Goal: Task Accomplishment & Management: Use online tool/utility

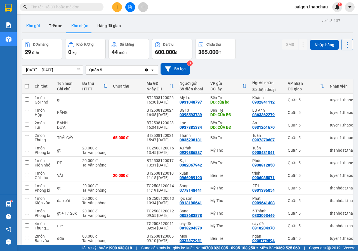
click at [41, 29] on button "Kho gửi" at bounding box center [33, 25] width 23 height 13
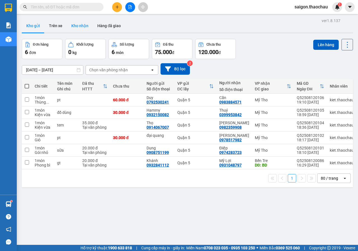
click at [83, 30] on button "Kho nhận" at bounding box center [80, 25] width 26 height 13
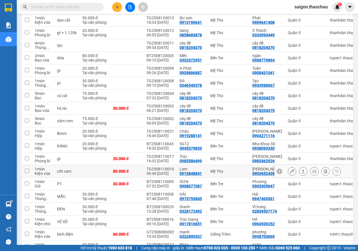
scroll to position [84, 0]
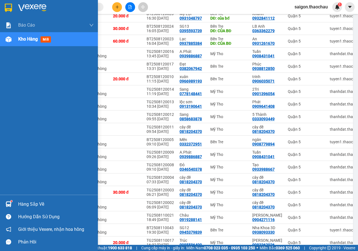
click at [19, 205] on div "Hàng sắp về" at bounding box center [56, 204] width 76 height 8
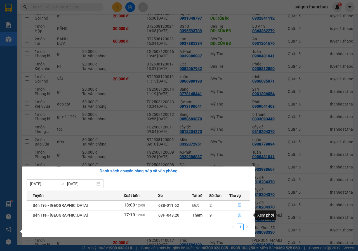
click at [233, 215] on button "button" at bounding box center [240, 215] width 21 height 9
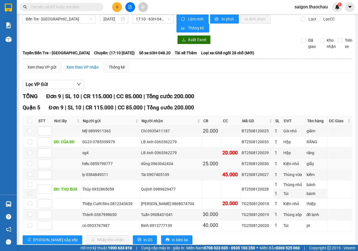
scroll to position [20, 0]
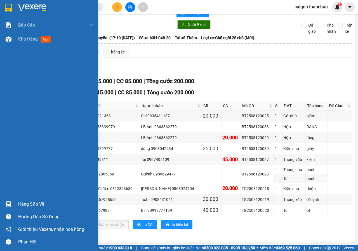
click at [8, 204] on img at bounding box center [9, 204] width 6 height 6
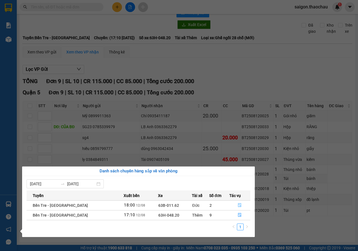
click at [238, 206] on icon "file-done" at bounding box center [240, 205] width 4 height 4
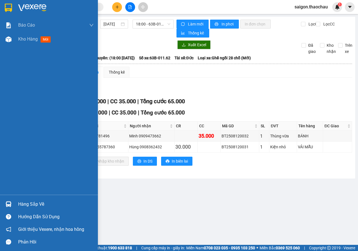
click at [24, 200] on div "Hàng sắp về" at bounding box center [56, 204] width 76 height 8
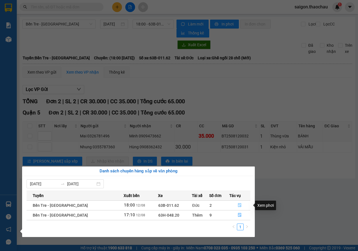
click at [234, 204] on button "button" at bounding box center [240, 205] width 21 height 9
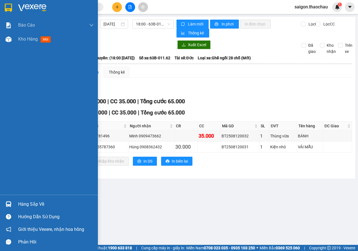
drag, startPoint x: 23, startPoint y: 203, endPoint x: 72, endPoint y: 197, distance: 49.7
click at [26, 204] on div "Hàng sắp về" at bounding box center [56, 204] width 76 height 8
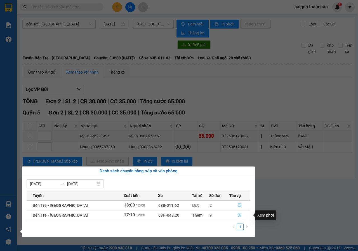
click at [243, 217] on button "button" at bounding box center [240, 215] width 21 height 9
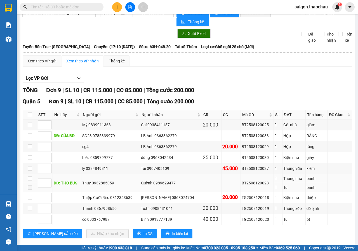
scroll to position [20, 0]
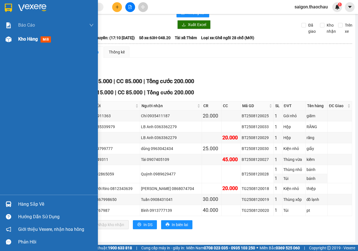
drag, startPoint x: 24, startPoint y: 39, endPoint x: 35, endPoint y: 41, distance: 10.8
click at [26, 39] on span "Kho hàng" at bounding box center [28, 38] width 20 height 5
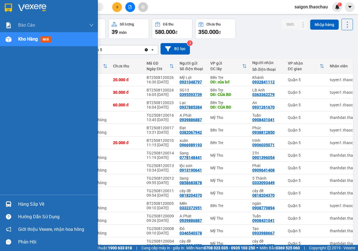
click at [10, 202] on img at bounding box center [9, 204] width 6 height 6
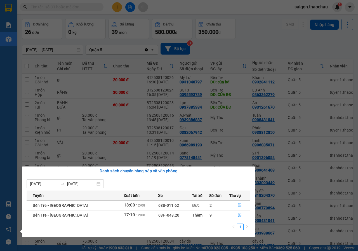
click at [275, 35] on section "Kết quả tìm kiếm ( 0 ) Bộ lọc No Data saigon.thaochau 1 Báo cáo Báo cáo dòng ti…" at bounding box center [179, 125] width 358 height 251
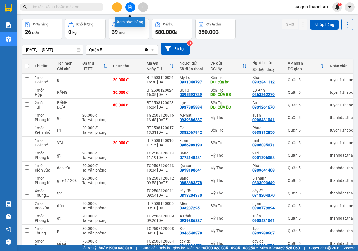
click at [130, 7] on icon "file-add" at bounding box center [130, 7] width 4 height 4
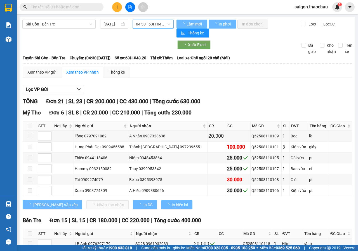
click at [165, 26] on span "04:30 - 63H-048.20" at bounding box center [153, 24] width 34 height 8
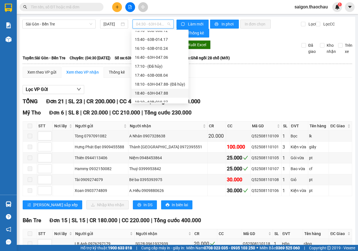
scroll to position [206, 0]
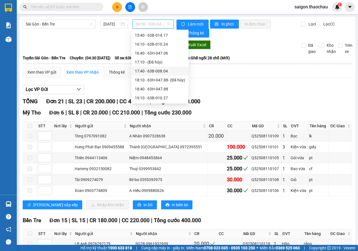
click at [151, 70] on div "17:40 - 63B-008.04" at bounding box center [160, 71] width 50 height 6
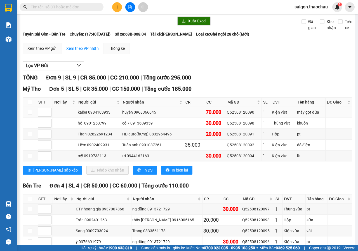
scroll to position [55, 0]
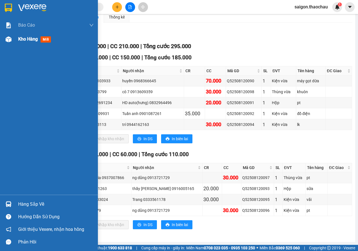
click at [13, 41] on div at bounding box center [9, 39] width 10 height 10
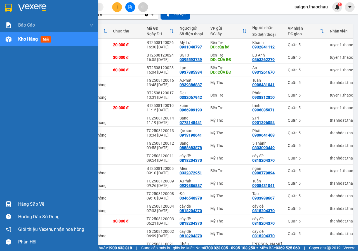
click at [29, 204] on div "Hàng sắp về" at bounding box center [56, 204] width 76 height 8
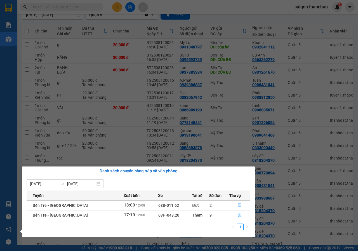
click at [238, 214] on icon "file-done" at bounding box center [240, 215] width 4 height 4
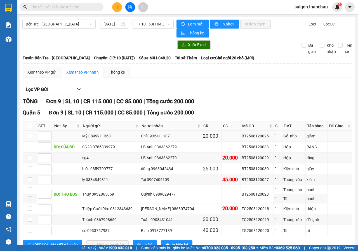
click at [32, 137] on input "checkbox" at bounding box center [30, 136] width 4 height 4
checkbox input "true"
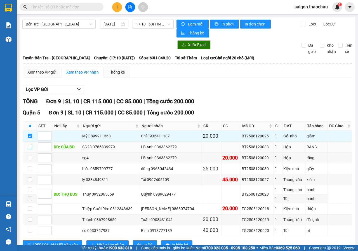
click at [32, 145] on input "checkbox" at bounding box center [30, 147] width 4 height 4
checkbox input "true"
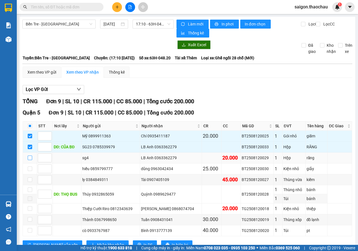
click at [31, 157] on input "checkbox" at bounding box center [30, 158] width 4 height 4
checkbox input "true"
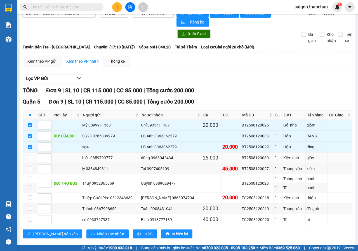
scroll to position [20, 0]
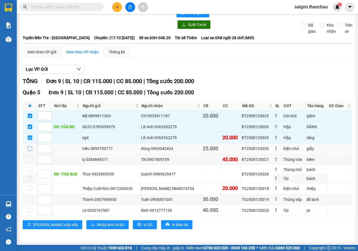
click at [31, 147] on input "checkbox" at bounding box center [30, 148] width 4 height 4
checkbox input "true"
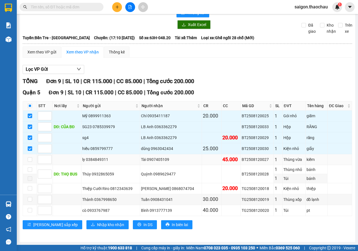
click at [32, 158] on td at bounding box center [30, 159] width 14 height 11
click at [31, 163] on td at bounding box center [30, 159] width 14 height 11
click at [31, 160] on input "checkbox" at bounding box center [30, 159] width 4 height 4
checkbox input "true"
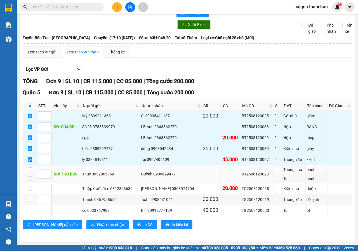
click at [30, 173] on td at bounding box center [30, 169] width 14 height 9
click at [30, 169] on input "checkbox" at bounding box center [30, 169] width 4 height 4
checkbox input "true"
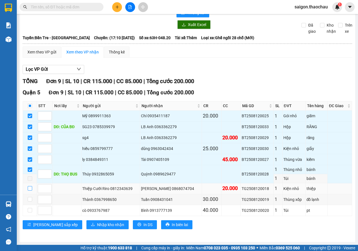
click at [30, 190] on input "checkbox" at bounding box center [30, 188] width 4 height 4
checkbox input "true"
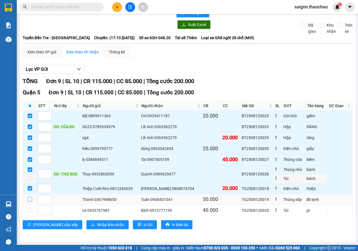
click at [30, 198] on input "checkbox" at bounding box center [30, 199] width 4 height 4
checkbox input "true"
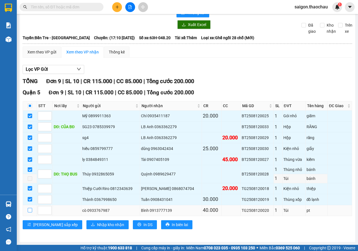
click at [30, 208] on input "checkbox" at bounding box center [30, 210] width 4 height 4
checkbox input "true"
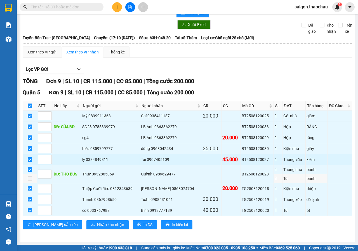
click at [99, 161] on div "ly 0384849311" at bounding box center [110, 159] width 57 height 6
copy div "0384849311"
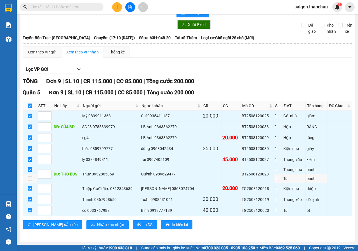
click at [46, 8] on input "text" at bounding box center [64, 7] width 66 height 6
paste input "0384849311"
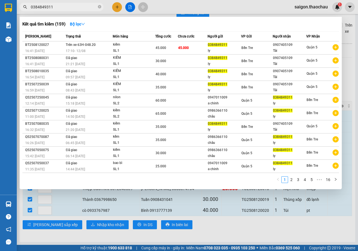
type input "0384849311"
click at [346, 21] on div at bounding box center [179, 125] width 358 height 251
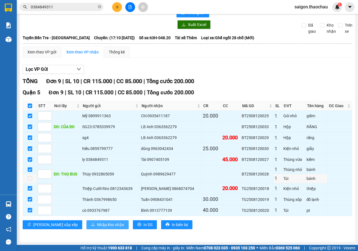
click at [97, 226] on span "Nhập kho nhận" at bounding box center [110, 225] width 27 height 6
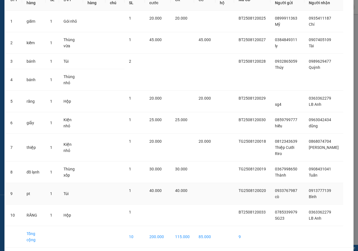
scroll to position [65, 0]
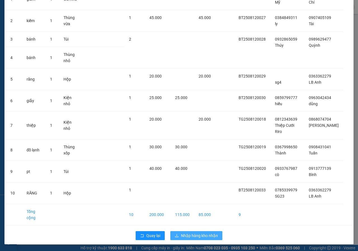
click at [186, 237] on span "Nhập hàng kho nhận" at bounding box center [199, 236] width 37 height 6
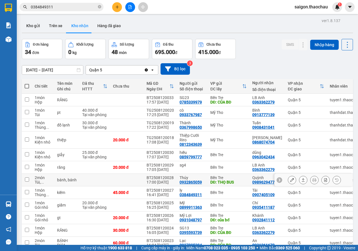
click at [291, 181] on button at bounding box center [292, 180] width 8 height 10
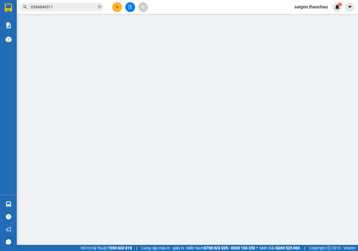
type input "0932865059"
type input "Thúy"
type input "THỌ BUS"
type input "0989629477"
type input "[PERSON_NAME]"
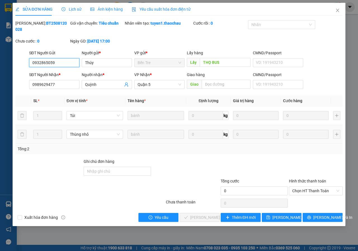
drag, startPoint x: 92, startPoint y: 133, endPoint x: 63, endPoint y: 137, distance: 29.2
click at [63, 137] on tr "1 Thùng nhỏ bánh 0 kg 0 0" at bounding box center [179, 134] width 328 height 19
click at [85, 133] on span "Thùng nhỏ" at bounding box center [95, 134] width 50 height 8
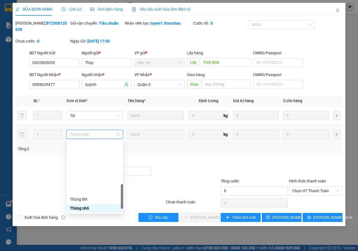
scroll to position [172, 0]
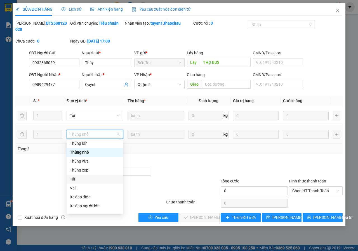
click at [80, 176] on div "Túi" at bounding box center [95, 179] width 50 height 6
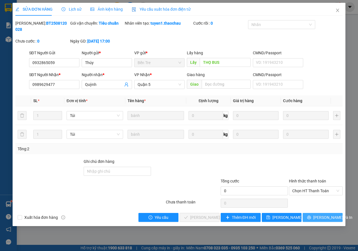
click at [311, 219] on icon "printer" at bounding box center [309, 218] width 4 height 4
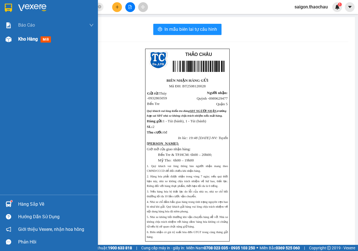
click at [25, 44] on div "Kho hàng mới" at bounding box center [56, 39] width 76 height 14
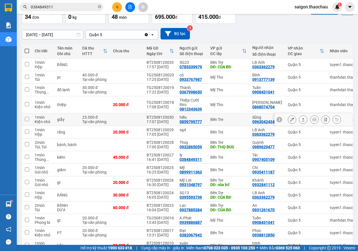
scroll to position [28, 0]
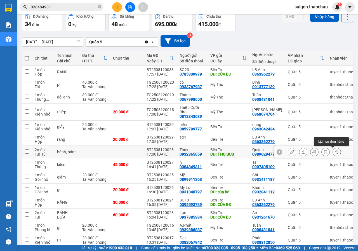
click at [333, 151] on button at bounding box center [337, 152] width 8 height 10
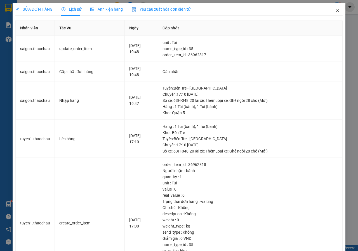
click at [336, 10] on icon "close" at bounding box center [338, 10] width 4 height 4
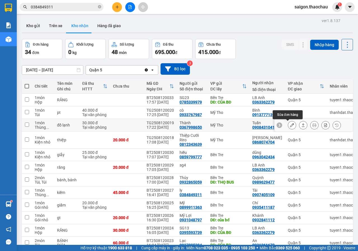
click at [290, 125] on icon at bounding box center [292, 125] width 4 height 4
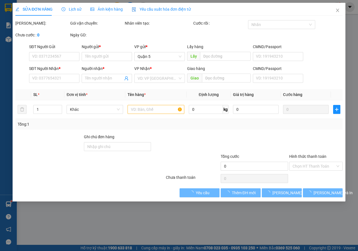
type input "0367998650"
type input "Thành"
type input "0908431041"
type input "Tuấn"
type input "30.000"
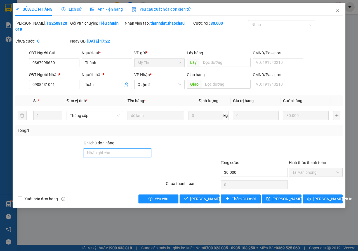
click at [129, 151] on input "Ghi chú đơn hàng" at bounding box center [117, 152] width 67 height 9
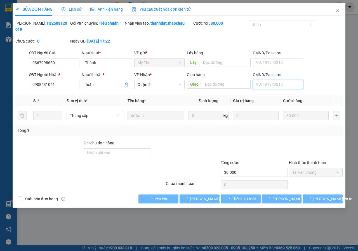
click at [260, 85] on input "CMND/Passport" at bounding box center [278, 84] width 50 height 9
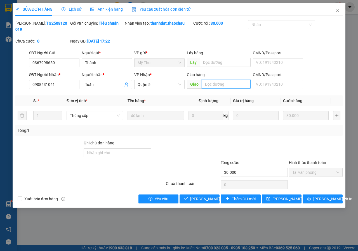
click at [208, 85] on input "text" at bounding box center [226, 84] width 49 height 9
click at [196, 84] on span "Giao" at bounding box center [194, 84] width 15 height 9
click at [99, 113] on span "Thùng xốp" at bounding box center [95, 115] width 50 height 8
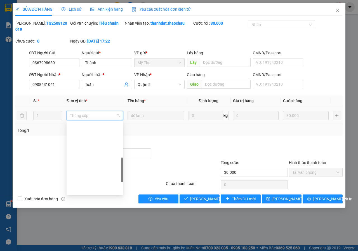
scroll to position [134, 0]
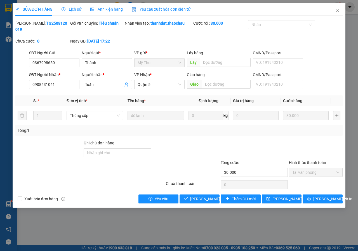
click at [153, 102] on th "Tên hàng *" at bounding box center [155, 100] width 61 height 11
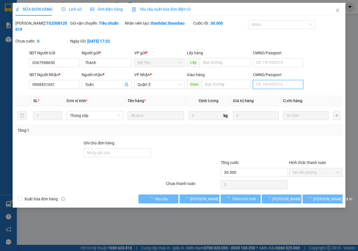
click at [273, 87] on input "CMND/Passport" at bounding box center [278, 84] width 50 height 9
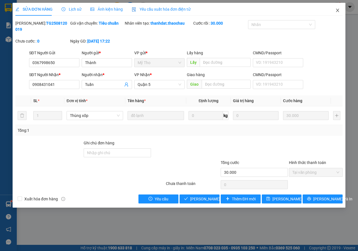
click at [336, 11] on icon "close" at bounding box center [338, 10] width 4 height 4
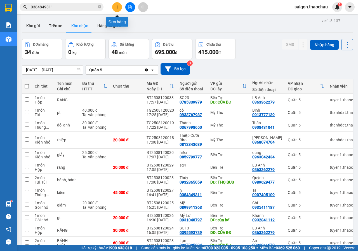
click at [119, 3] on button at bounding box center [117, 7] width 10 height 10
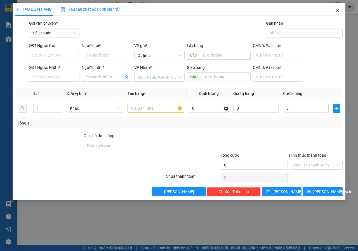
drag, startPoint x: 338, startPoint y: 9, endPoint x: 336, endPoint y: 4, distance: 5.6
click at [338, 9] on icon "close" at bounding box center [338, 10] width 4 height 4
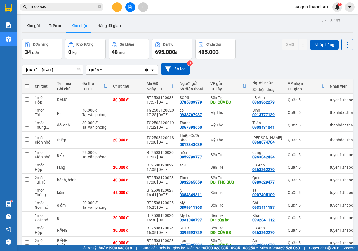
click at [120, 10] on button at bounding box center [117, 7] width 10 height 10
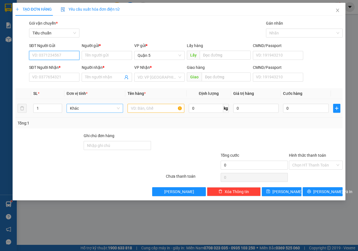
click at [102, 109] on span "Khác" at bounding box center [95, 108] width 50 height 8
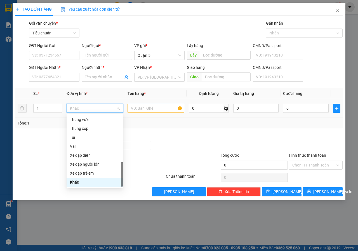
click at [102, 109] on span "Khác" at bounding box center [95, 108] width 50 height 8
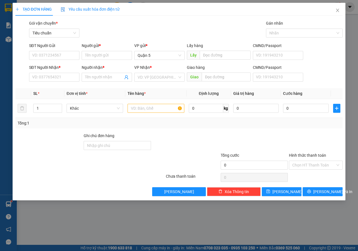
click at [158, 127] on div "Tổng: 1" at bounding box center [179, 123] width 328 height 11
click at [110, 110] on span "Khác" at bounding box center [95, 108] width 50 height 8
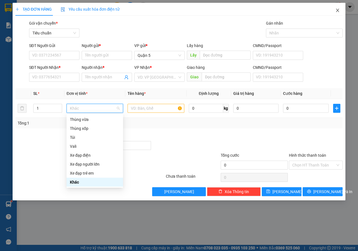
click at [339, 9] on icon "close" at bounding box center [338, 10] width 4 height 4
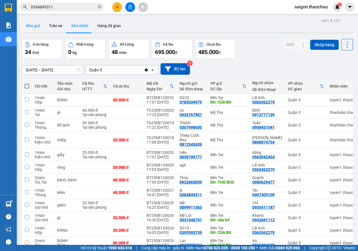
click at [31, 22] on button "Kho gửi" at bounding box center [33, 25] width 23 height 13
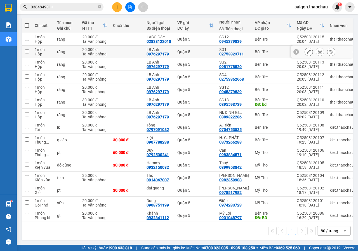
scroll to position [63, 0]
click at [119, 8] on icon "plus" at bounding box center [117, 7] width 4 height 4
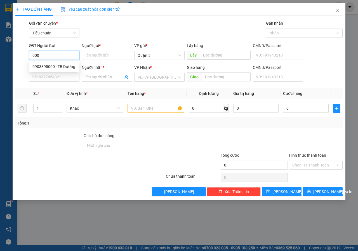
click at [65, 66] on div "0903395000 - TB Dương" at bounding box center [54, 67] width 44 height 6
type input "0903395000"
type input "TB Dương"
type input "0903395000"
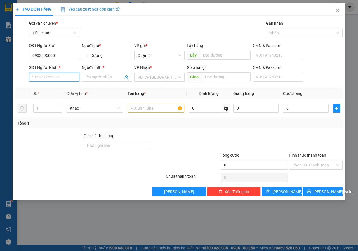
click at [61, 76] on input "SĐT Người Nhận *" at bounding box center [54, 77] width 50 height 9
click at [46, 89] on div "0395393975 - Bé ba" at bounding box center [54, 88] width 44 height 6
type input "0395393975"
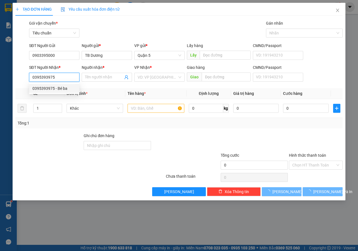
type input "Bé ba"
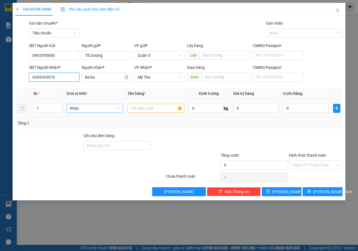
click at [106, 111] on span "Khác" at bounding box center [95, 108] width 50 height 8
type input "0395393975"
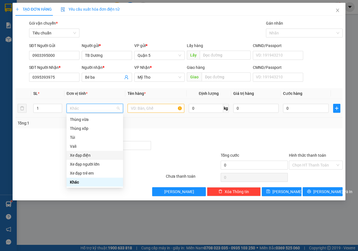
type input "k"
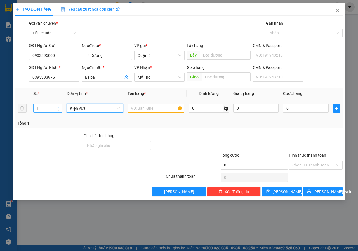
click at [60, 105] on span "up" at bounding box center [58, 106] width 3 height 3
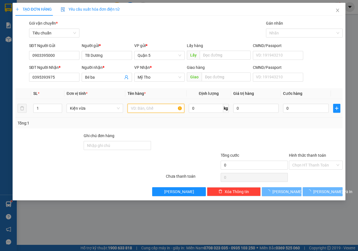
click at [131, 108] on input "text" at bounding box center [156, 108] width 57 height 9
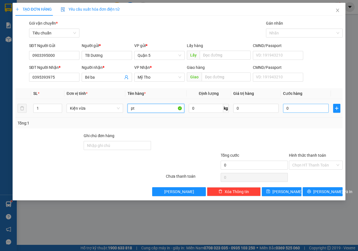
type input "pt"
click at [307, 110] on input "0" at bounding box center [306, 108] width 46 height 9
type input "060"
type input "60"
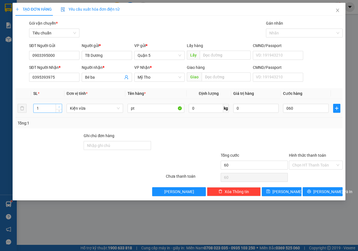
click at [60, 106] on span "Increase Value" at bounding box center [59, 106] width 6 height 5
type input "60.000"
type input "2"
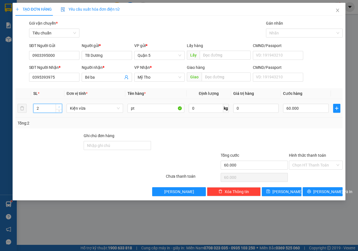
click at [59, 107] on icon "up" at bounding box center [59, 107] width 2 height 2
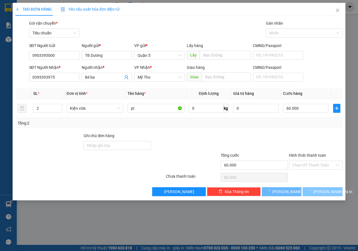
click at [318, 192] on span "Lưu và In" at bounding box center [333, 192] width 39 height 6
type input "0"
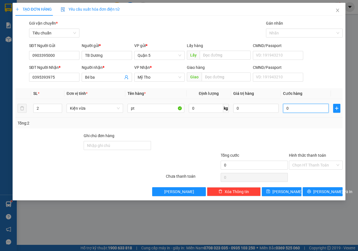
click at [291, 109] on input "0" at bounding box center [306, 108] width 46 height 9
type input "60"
click at [331, 189] on span "Lưu và In" at bounding box center [333, 192] width 39 height 6
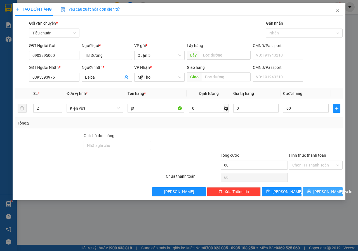
type input "60.000"
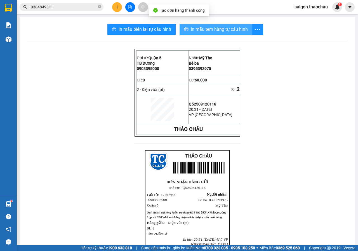
click at [210, 27] on span "In mẫu tem hàng tự cấu hình" at bounding box center [219, 29] width 57 height 7
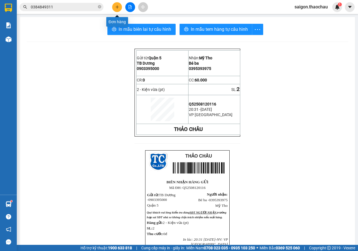
click at [114, 4] on button at bounding box center [117, 7] width 10 height 10
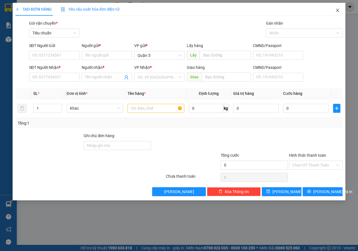
click at [339, 11] on icon "close" at bounding box center [338, 10] width 4 height 4
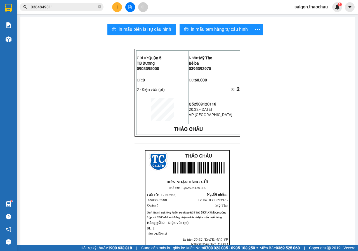
click at [308, 8] on span "saigon.thaochau" at bounding box center [311, 6] width 42 height 7
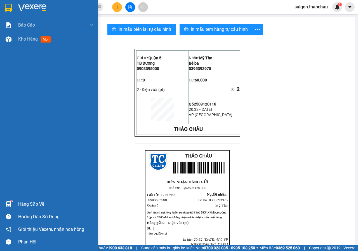
click at [27, 204] on div "Hàng sắp về" at bounding box center [56, 204] width 76 height 8
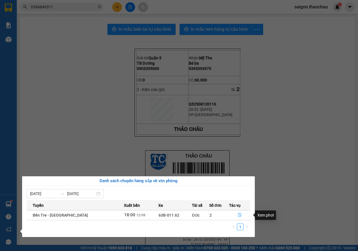
click at [241, 219] on button "button" at bounding box center [240, 215] width 21 height 9
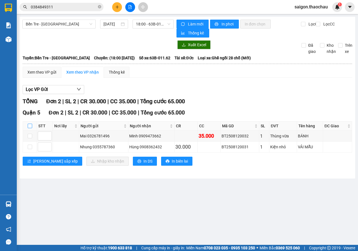
click at [31, 123] on label at bounding box center [30, 126] width 4 height 6
click at [31, 124] on input "checkbox" at bounding box center [30, 126] width 4 height 4
checkbox input "true"
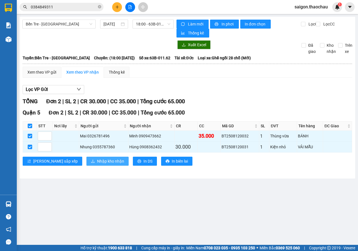
click at [97, 163] on span "Nhập kho nhận" at bounding box center [110, 161] width 27 height 6
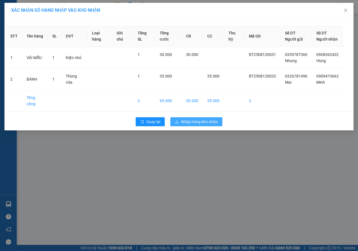
click at [196, 122] on span "Nhập hàng kho nhận" at bounding box center [199, 122] width 37 height 6
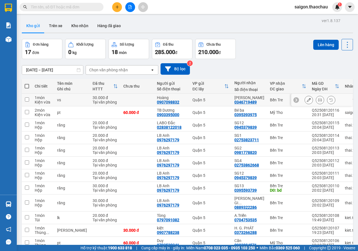
click at [318, 100] on icon at bounding box center [320, 100] width 4 height 4
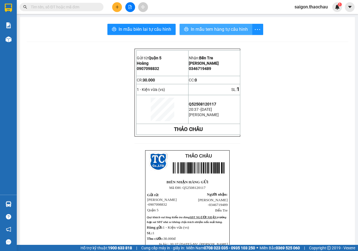
click at [192, 33] on button "In mẫu tem hàng tự cấu hình" at bounding box center [216, 29] width 73 height 11
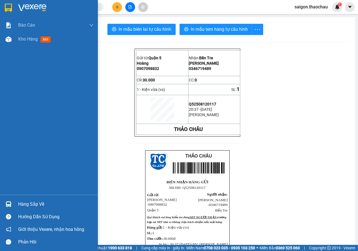
click at [23, 47] on div "[PERSON_NAME] [PERSON_NAME] [PERSON_NAME] ([PERSON_NAME]) Kho hàng mới" at bounding box center [49, 106] width 98 height 177
click at [36, 43] on div "Kho hàng mới" at bounding box center [56, 39] width 76 height 14
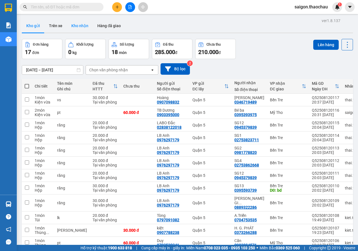
click at [74, 25] on button "Kho nhận" at bounding box center [80, 25] width 26 height 13
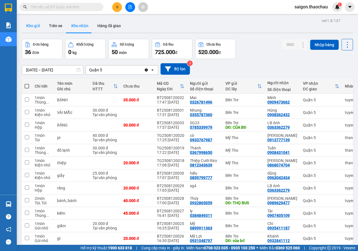
click at [41, 28] on button "Kho gửi" at bounding box center [33, 25] width 23 height 13
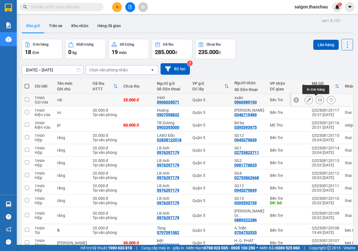
click at [318, 101] on button at bounding box center [320, 100] width 8 height 10
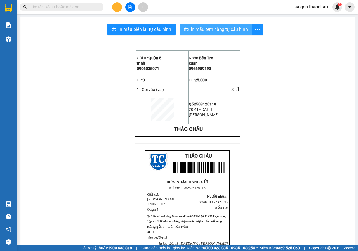
click at [192, 24] on button "In mẫu tem hàng tự cấu hình" at bounding box center [216, 29] width 73 height 11
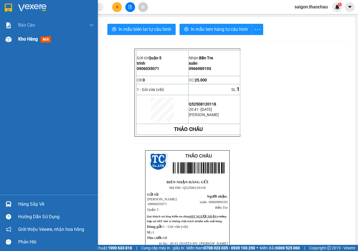
click at [34, 39] on span "Kho hàng" at bounding box center [28, 38] width 20 height 5
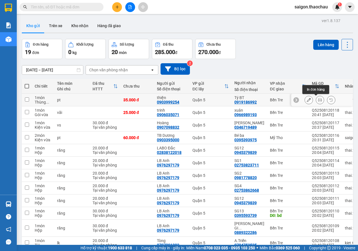
click at [318, 98] on icon at bounding box center [320, 100] width 4 height 4
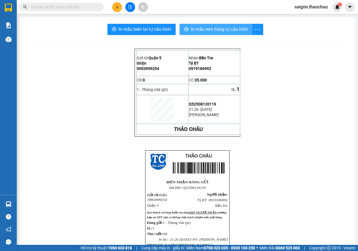
click at [239, 29] on span "In mẫu tem hàng tự cấu hình" at bounding box center [219, 29] width 57 height 7
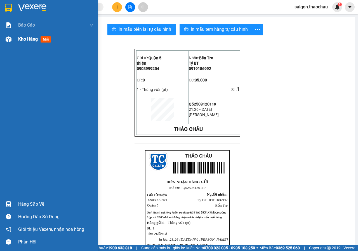
click at [13, 45] on div "Kho hàng mới" at bounding box center [49, 39] width 98 height 14
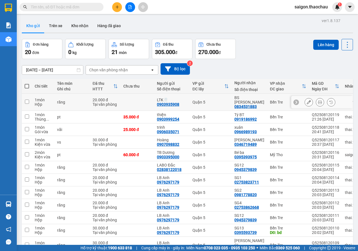
click at [318, 100] on icon at bounding box center [320, 102] width 4 height 4
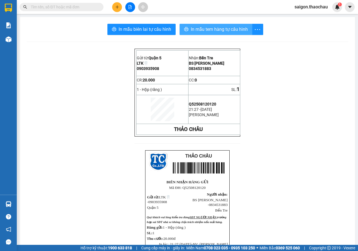
click at [226, 29] on span "In mẫu tem hàng tự cấu hình" at bounding box center [219, 29] width 57 height 7
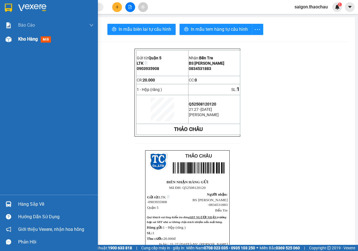
click at [37, 41] on span "Kho hàng" at bounding box center [28, 38] width 20 height 5
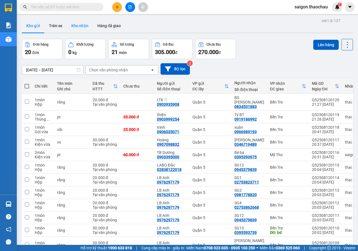
click at [88, 21] on button "Kho nhận" at bounding box center [80, 25] width 26 height 13
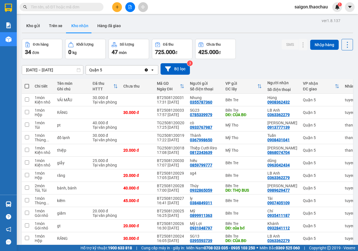
click at [63, 7] on input "text" at bounding box center [64, 7] width 66 height 6
type input "0"
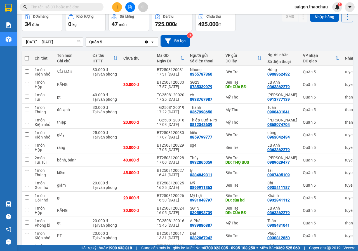
click at [79, 4] on input "text" at bounding box center [64, 7] width 66 height 6
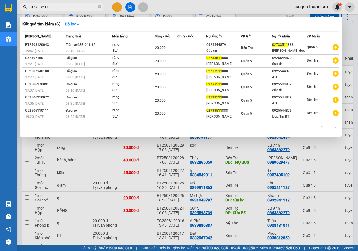
type input "02733511"
click at [345, 37] on div at bounding box center [179, 125] width 358 height 251
